Goal: Submit feedback/report problem: Submit feedback/report problem

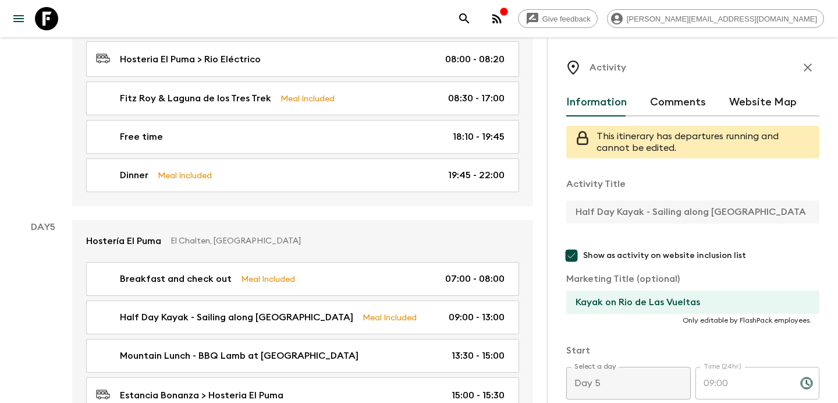
scroll to position [308, 0]
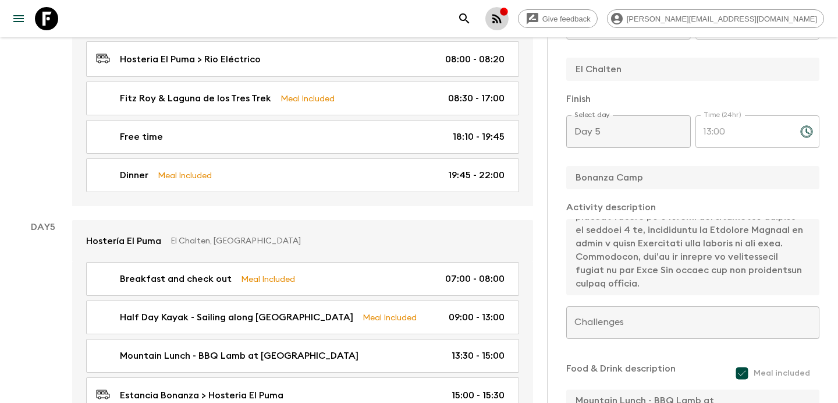
click at [504, 16] on icon "button" at bounding box center [497, 19] width 14 height 14
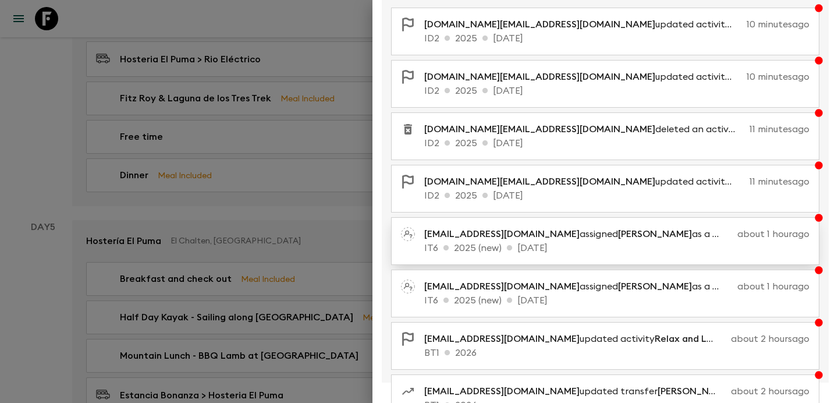
scroll to position [239, 0]
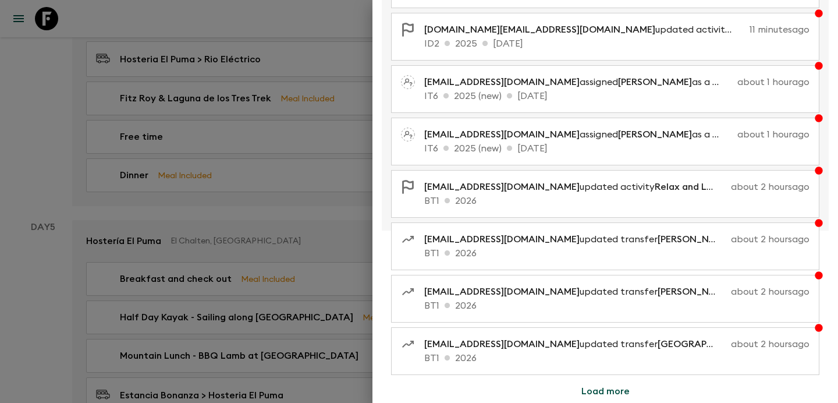
click at [241, 229] on div at bounding box center [419, 201] width 838 height 403
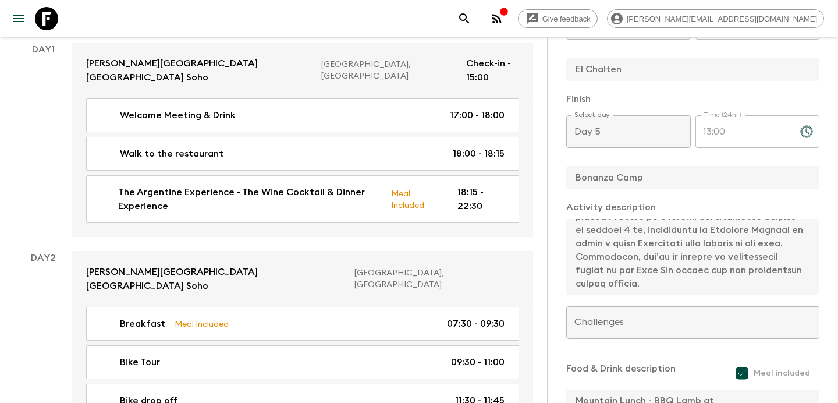
scroll to position [0, 0]
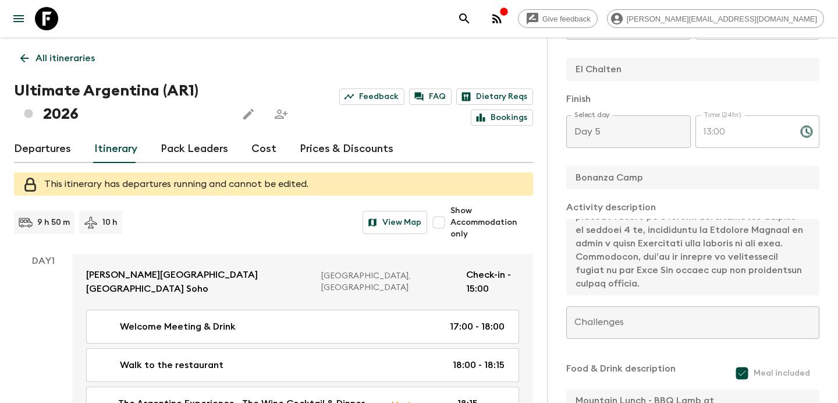
click at [251, 151] on link "Cost" at bounding box center [263, 149] width 25 height 28
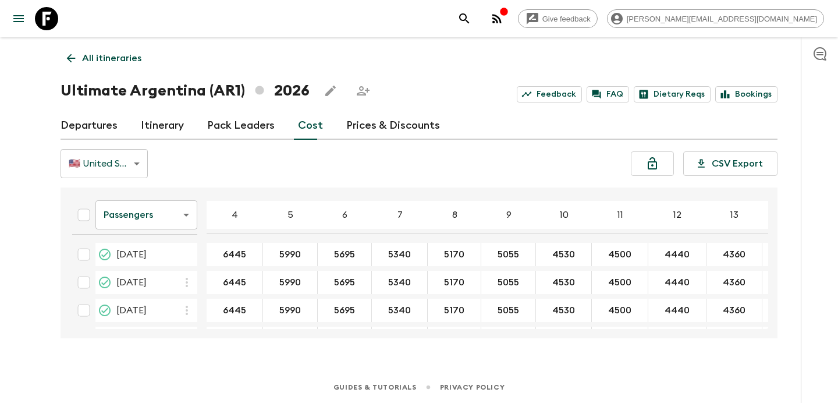
click at [509, 17] on div "button" at bounding box center [503, 13] width 9 height 12
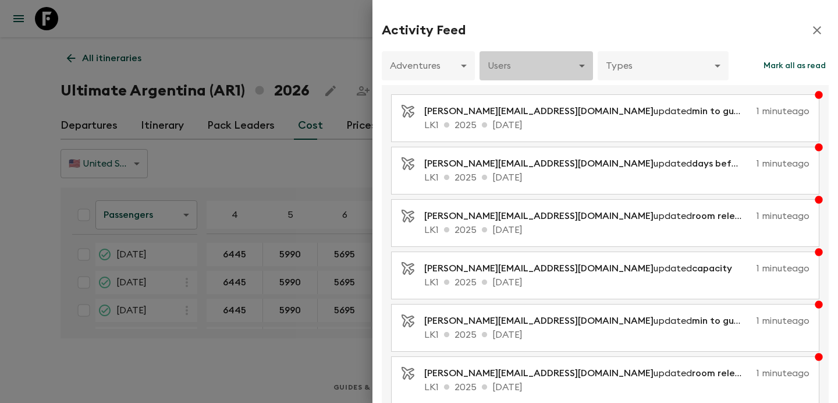
click at [510, 71] on body "Give feedback [PERSON_NAME][EMAIL_ADDRESS][DOMAIN_NAME] All itineraries Ultimat…" at bounding box center [419, 201] width 838 height 403
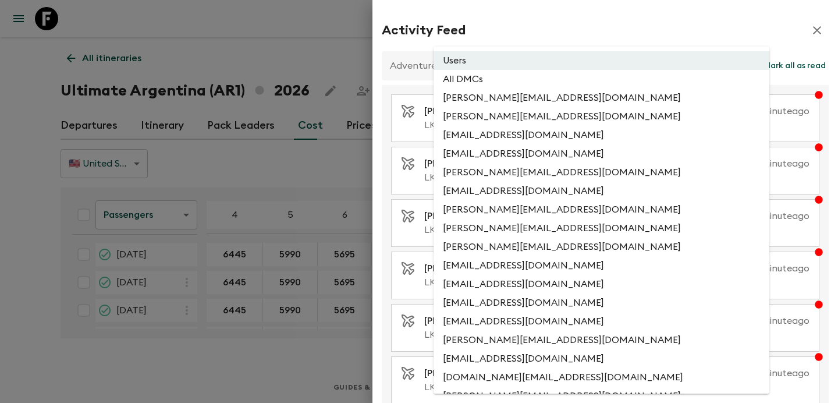
click at [499, 86] on li "All DMCs" at bounding box center [601, 79] width 336 height 19
type input "EXTERNAL_ONLY"
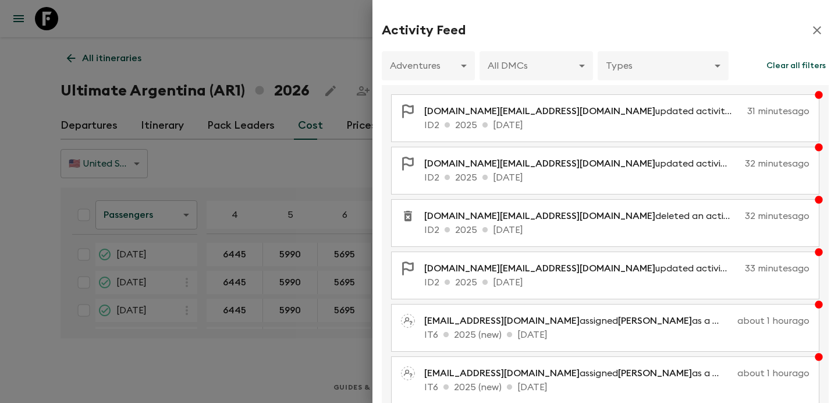
click at [281, 29] on div at bounding box center [419, 201] width 838 height 403
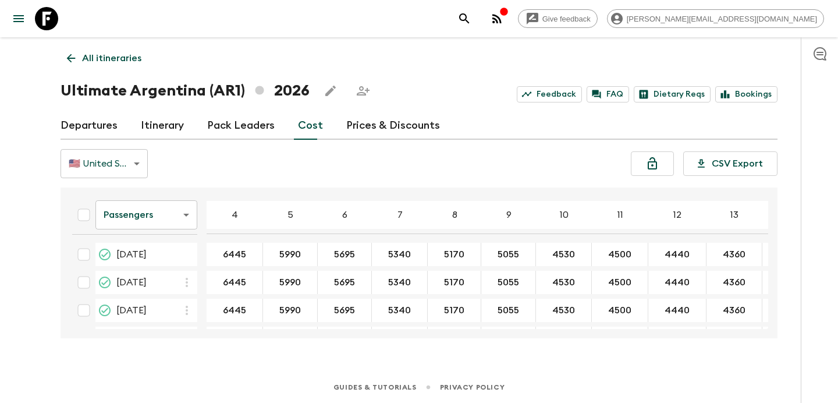
click at [502, 20] on icon "button" at bounding box center [496, 18] width 9 height 9
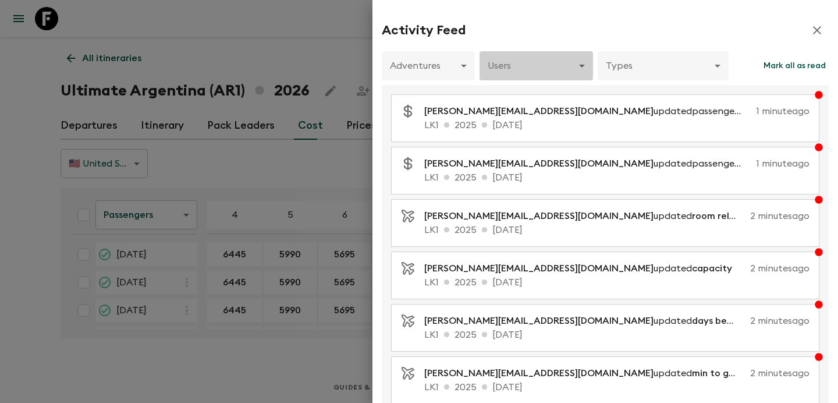
click at [550, 69] on body "Give feedback [PERSON_NAME][EMAIL_ADDRESS][DOMAIN_NAME] All itineraries Ultimat…" at bounding box center [419, 201] width 838 height 403
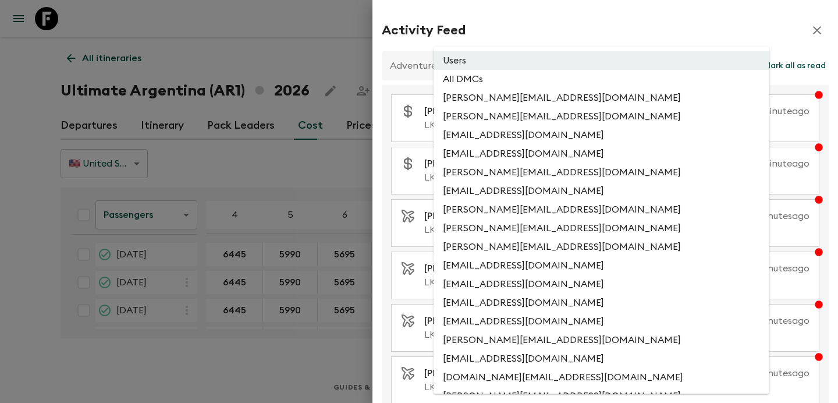
click at [544, 80] on li "All DMCs" at bounding box center [601, 79] width 336 height 19
type input "EXTERNAL_ONLY"
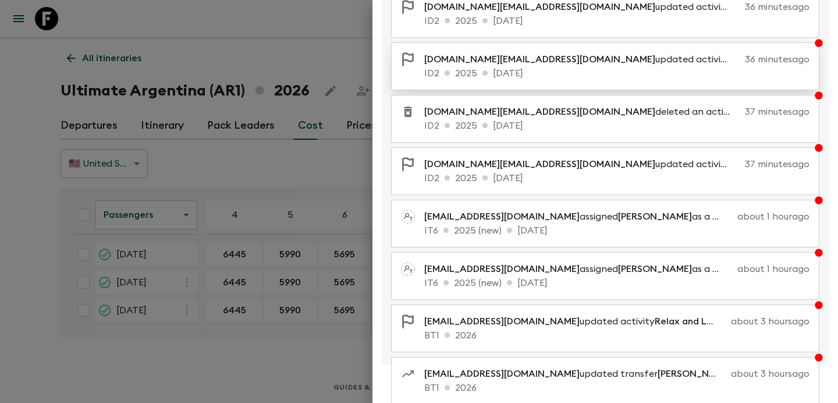
scroll to position [239, 0]
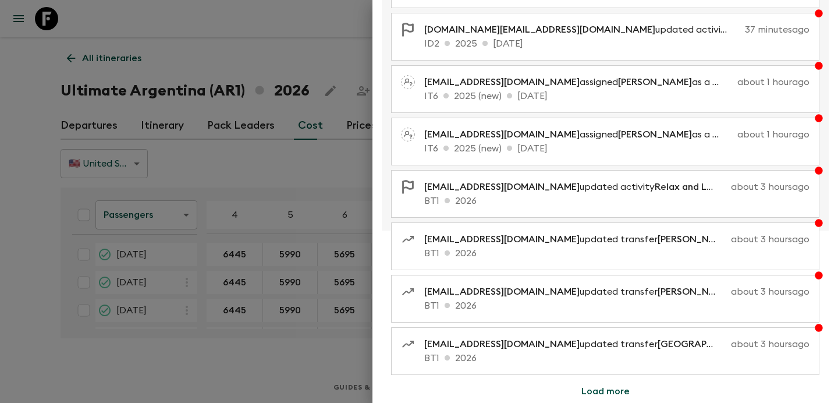
click at [612, 390] on button "Load more" at bounding box center [605, 390] width 76 height 23
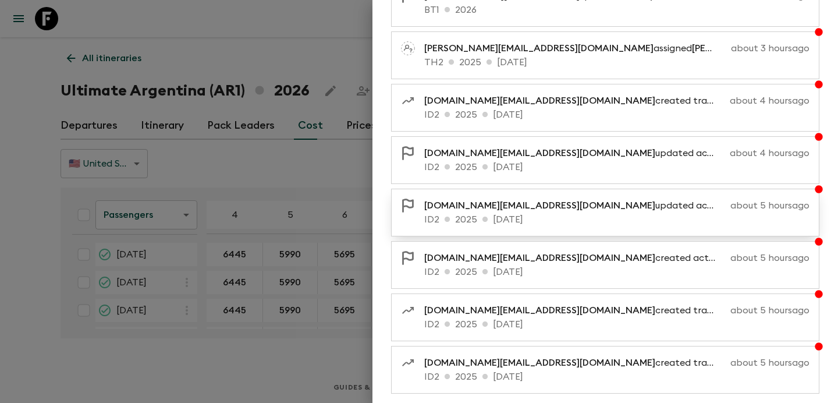
scroll to position [762, 0]
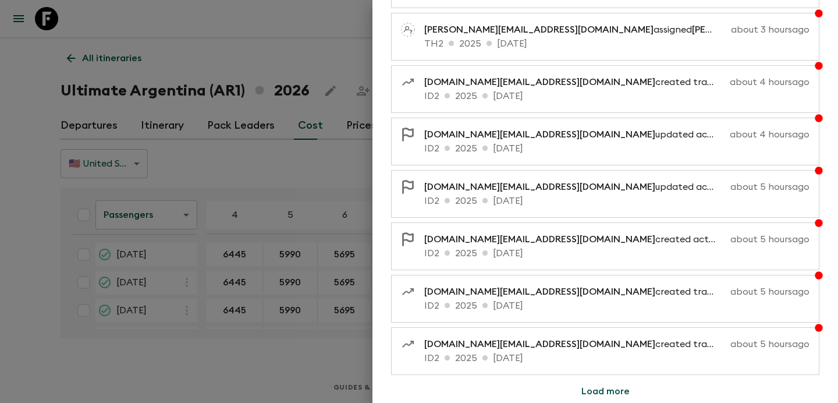
click at [603, 390] on button "Load more" at bounding box center [605, 390] width 76 height 23
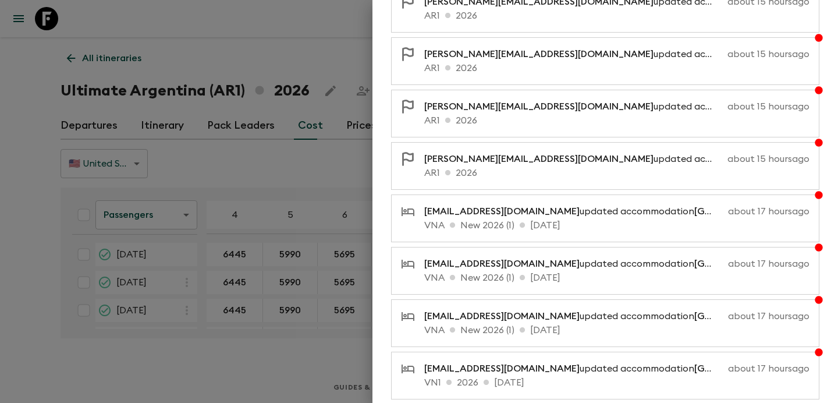
scroll to position [1286, 0]
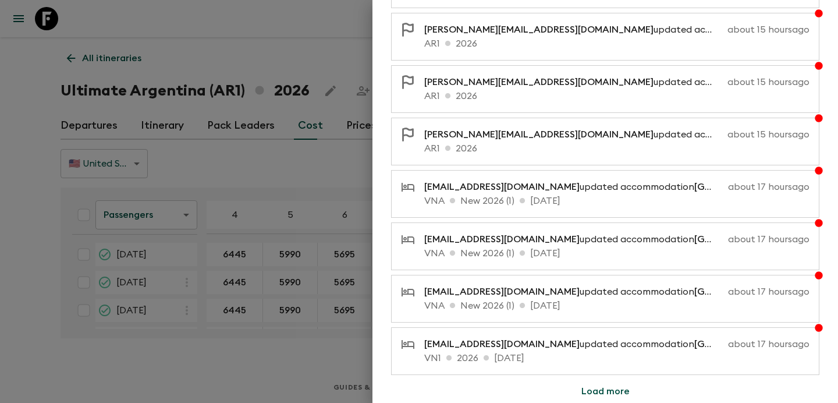
click at [285, 165] on div at bounding box center [419, 201] width 838 height 403
